Goal: Navigation & Orientation: Find specific page/section

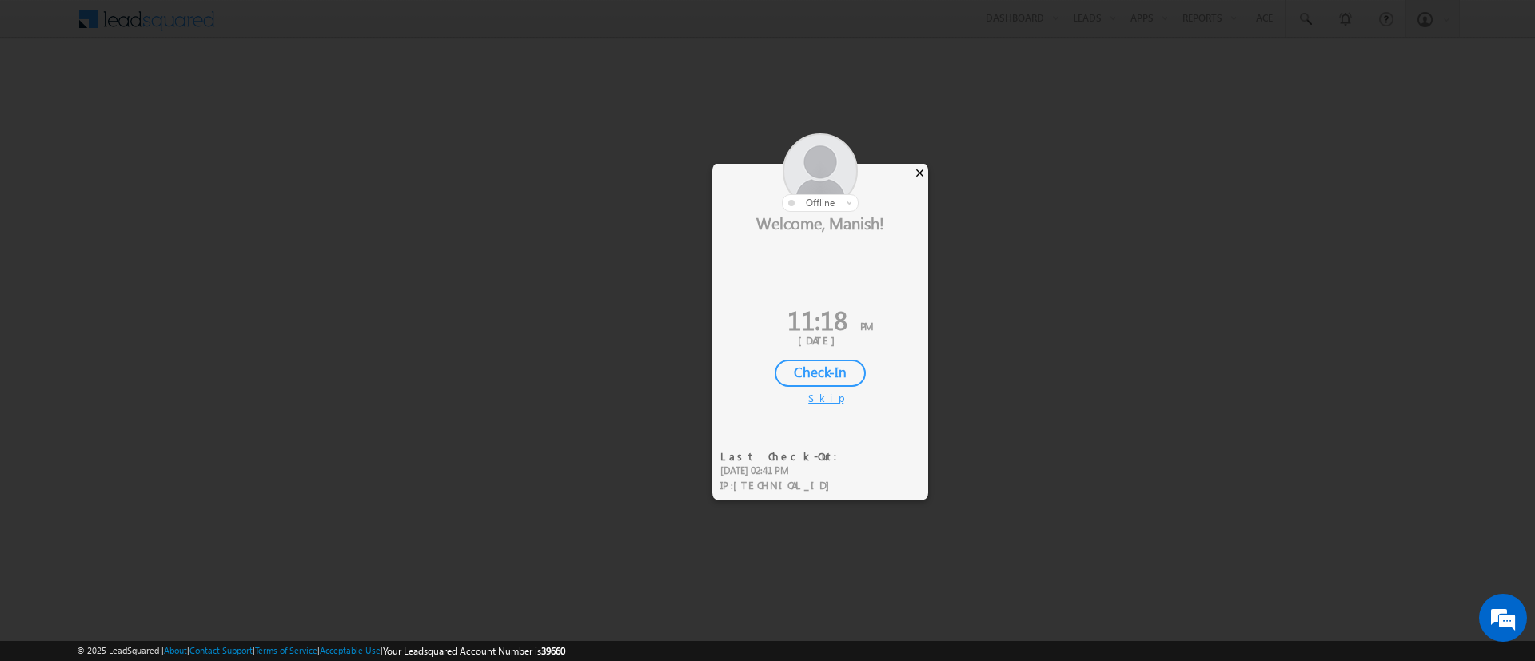
click at [925, 180] on div "×" at bounding box center [919, 173] width 17 height 18
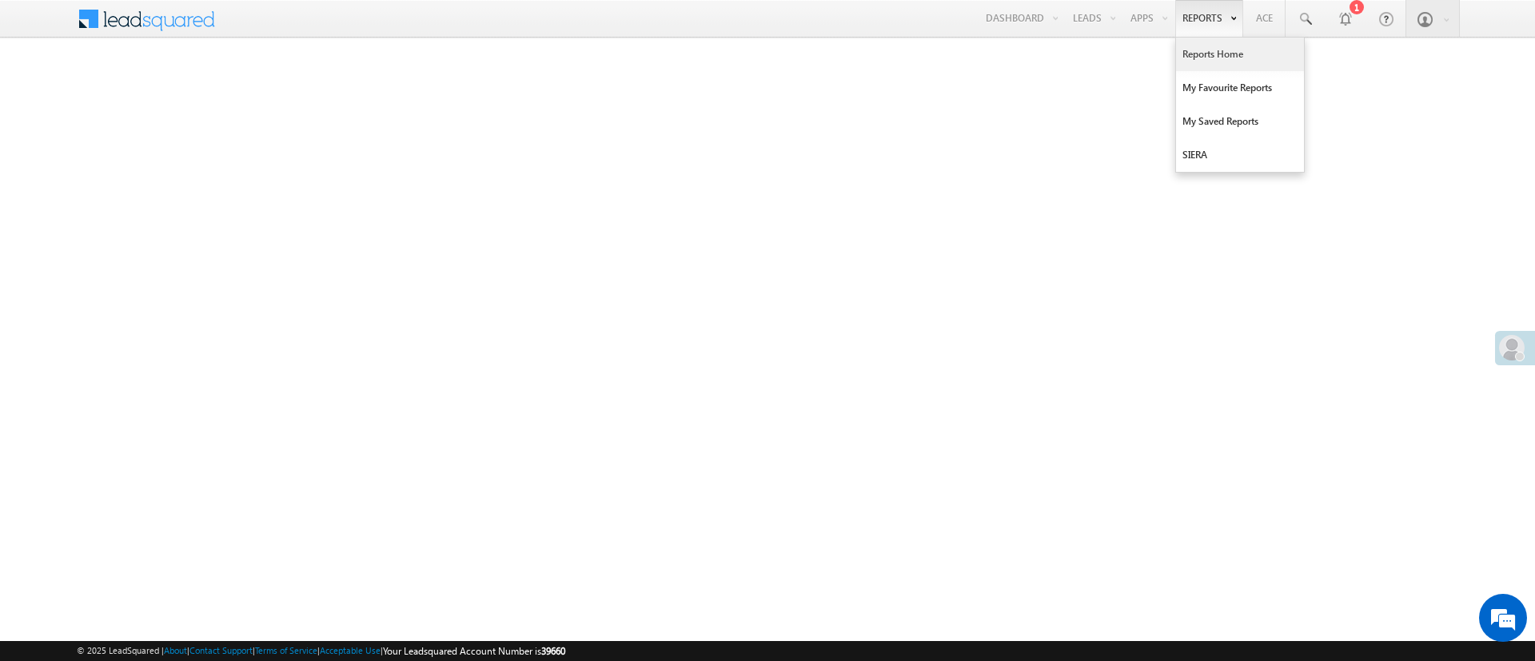
click at [1214, 51] on link "Reports Home" at bounding box center [1240, 55] width 128 height 34
